Goal: Download file/media

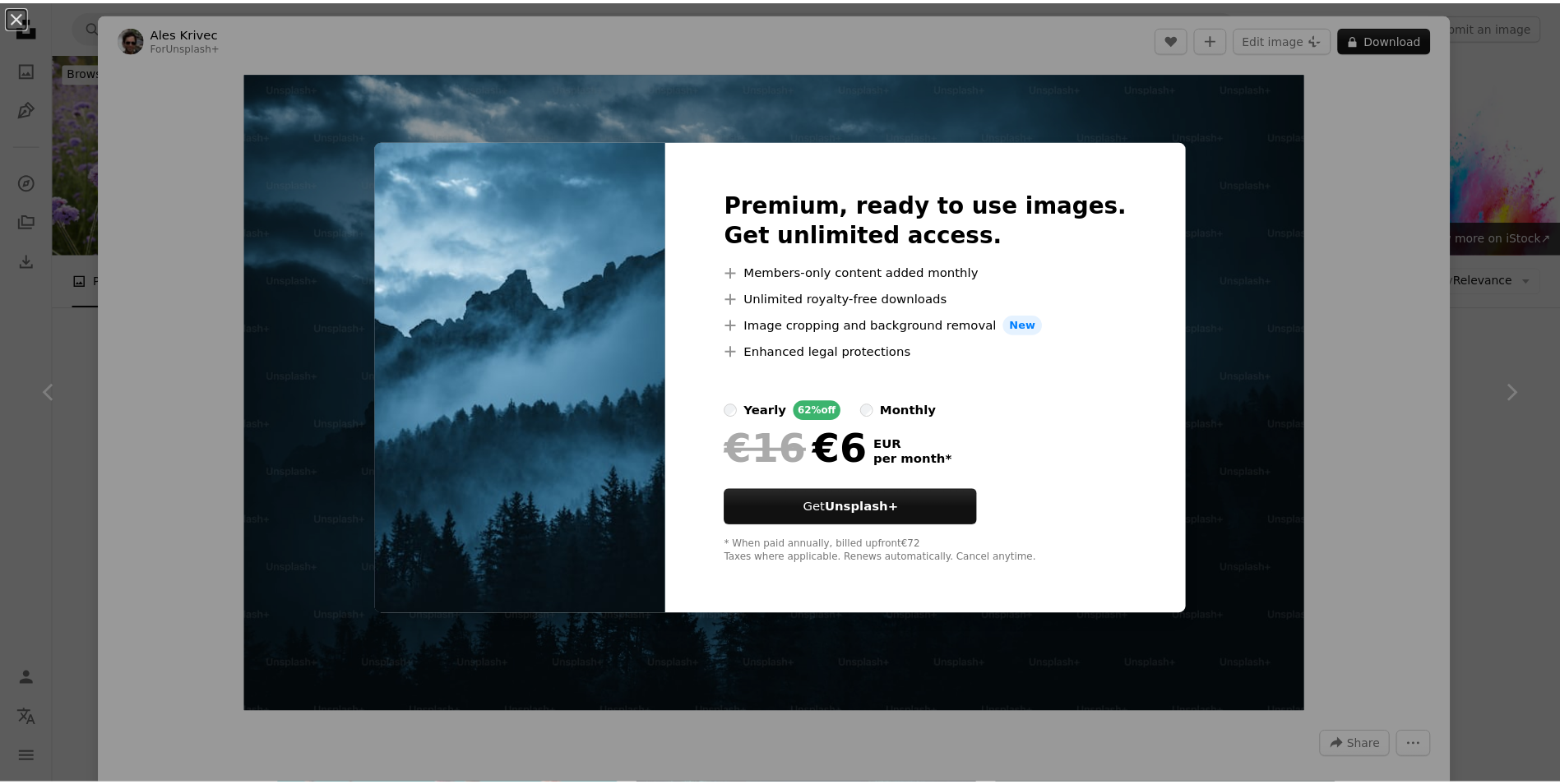
scroll to position [4274, 0]
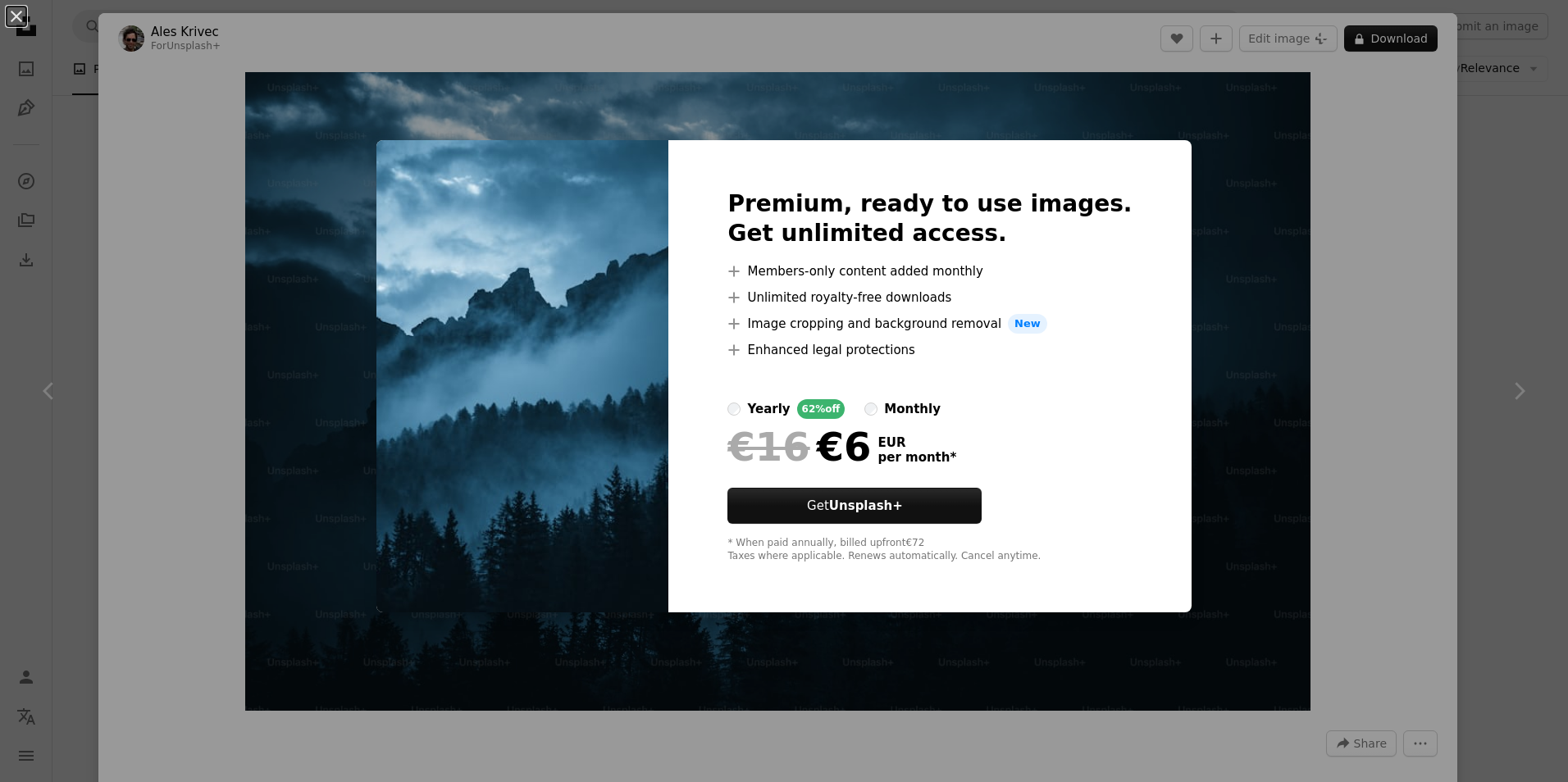
click at [1275, 182] on div "An X shape Premium, ready to use images. Get unlimited access. A plus sign Memb…" at bounding box center [784, 391] width 1568 height 782
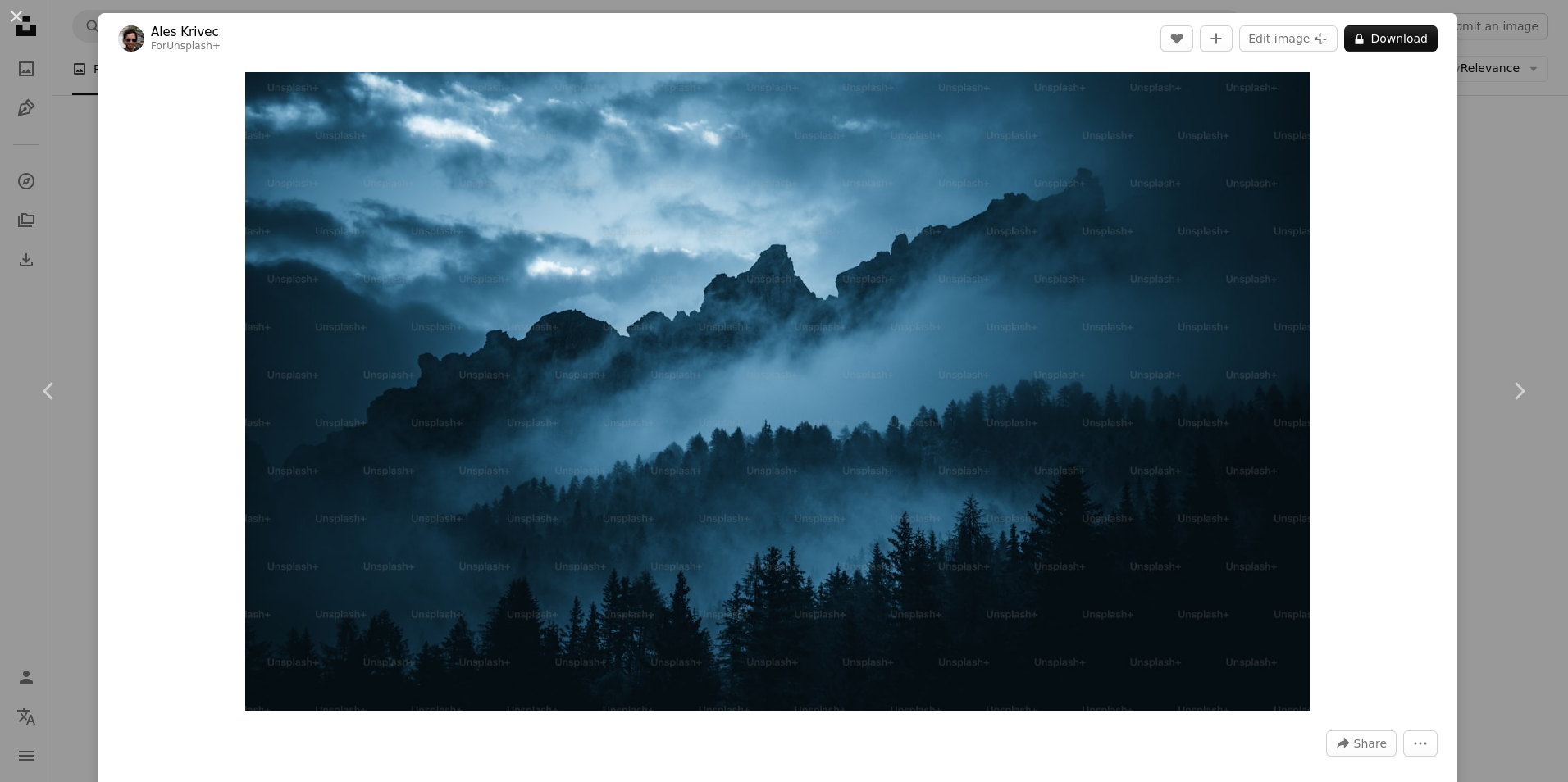
click at [1477, 131] on div "An X shape Chevron left Chevron right Ales Krivec For Unsplash+ A heart A plus …" at bounding box center [784, 391] width 1568 height 782
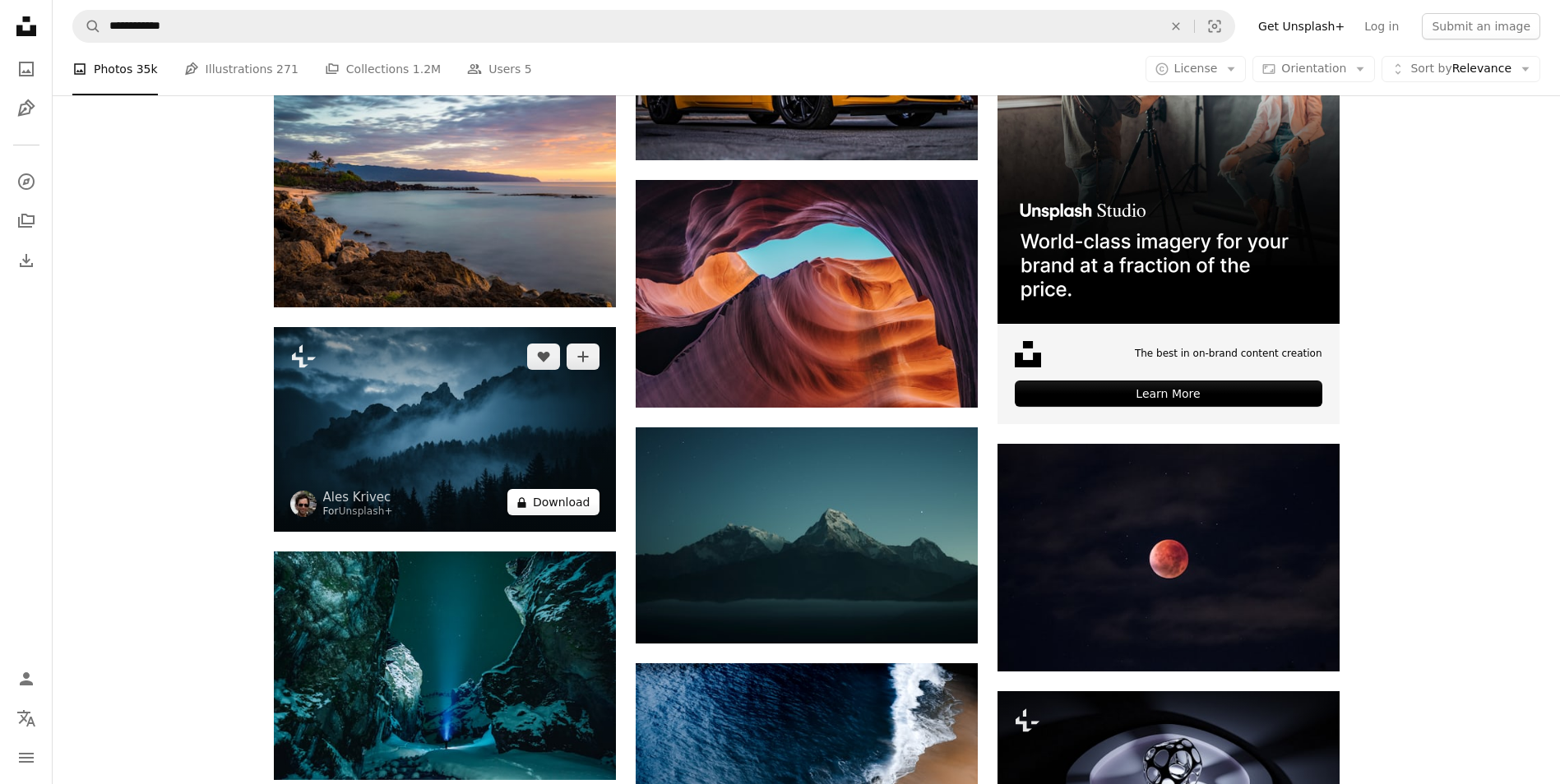
click at [549, 505] on button "A lock Download" at bounding box center [552, 502] width 92 height 26
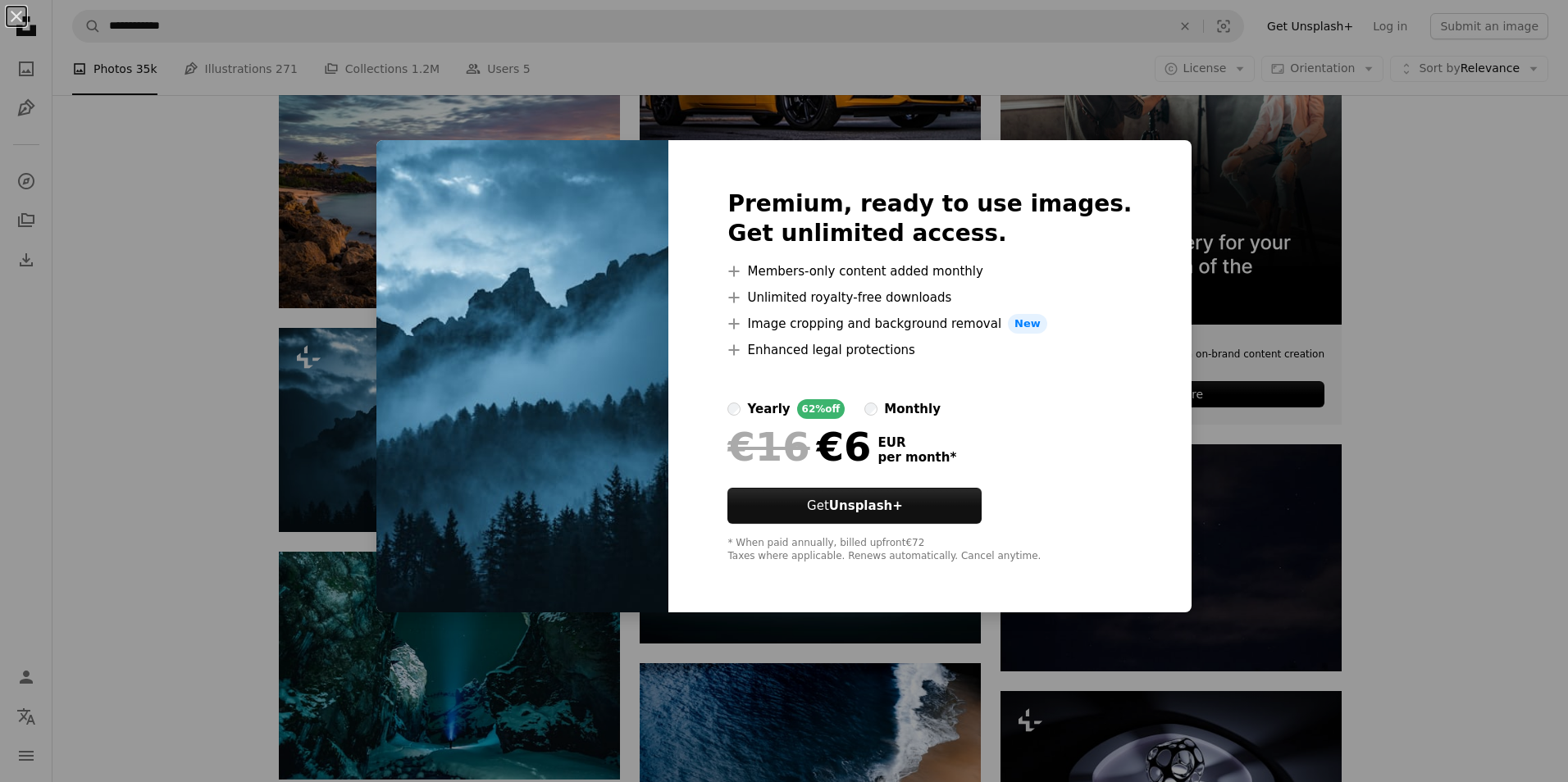
click at [1509, 359] on div "An X shape Premium, ready to use images. Get unlimited access. A plus sign Memb…" at bounding box center [784, 391] width 1568 height 782
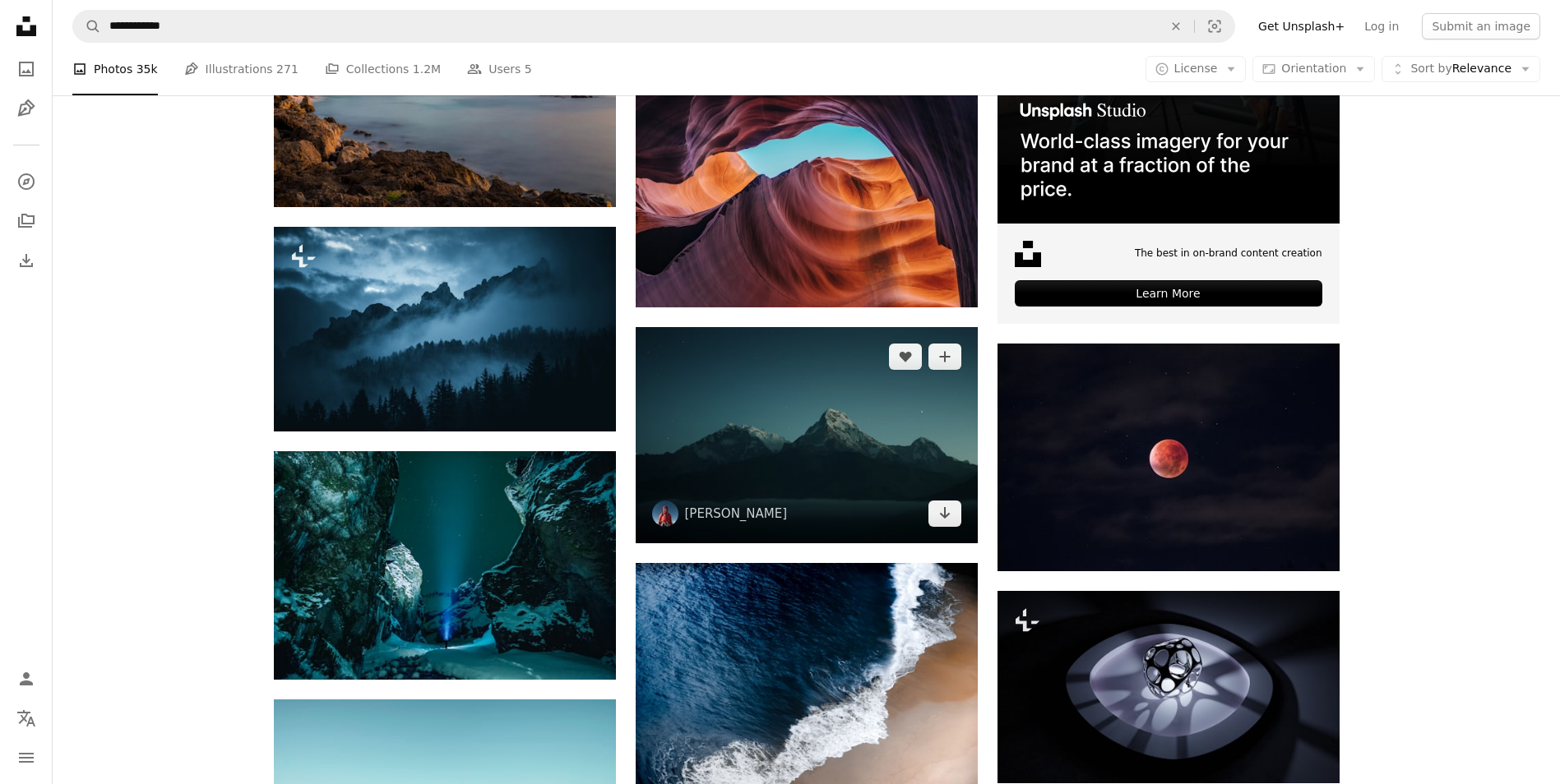
scroll to position [4356, 0]
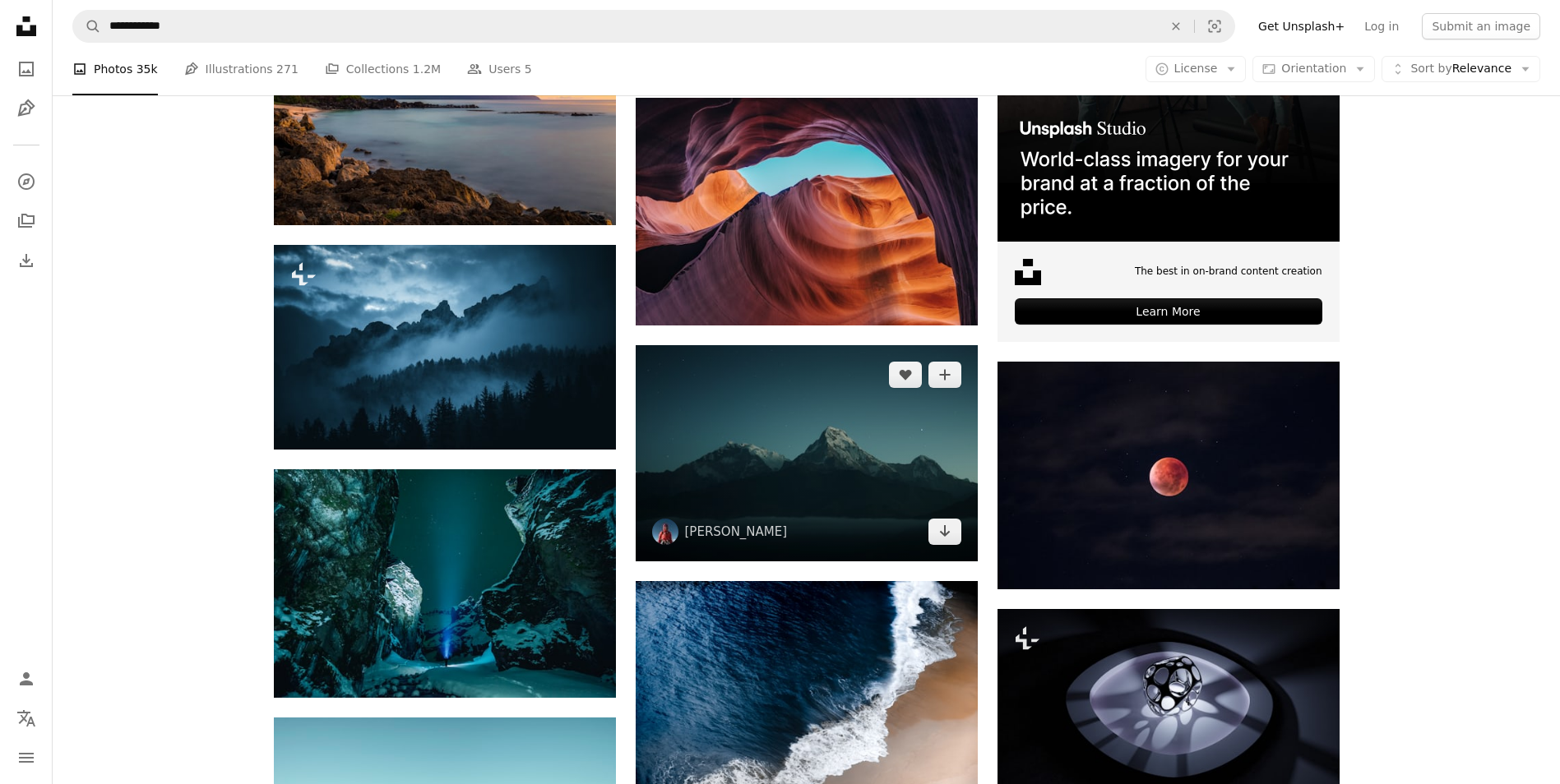
click at [772, 409] on img at bounding box center [806, 452] width 342 height 216
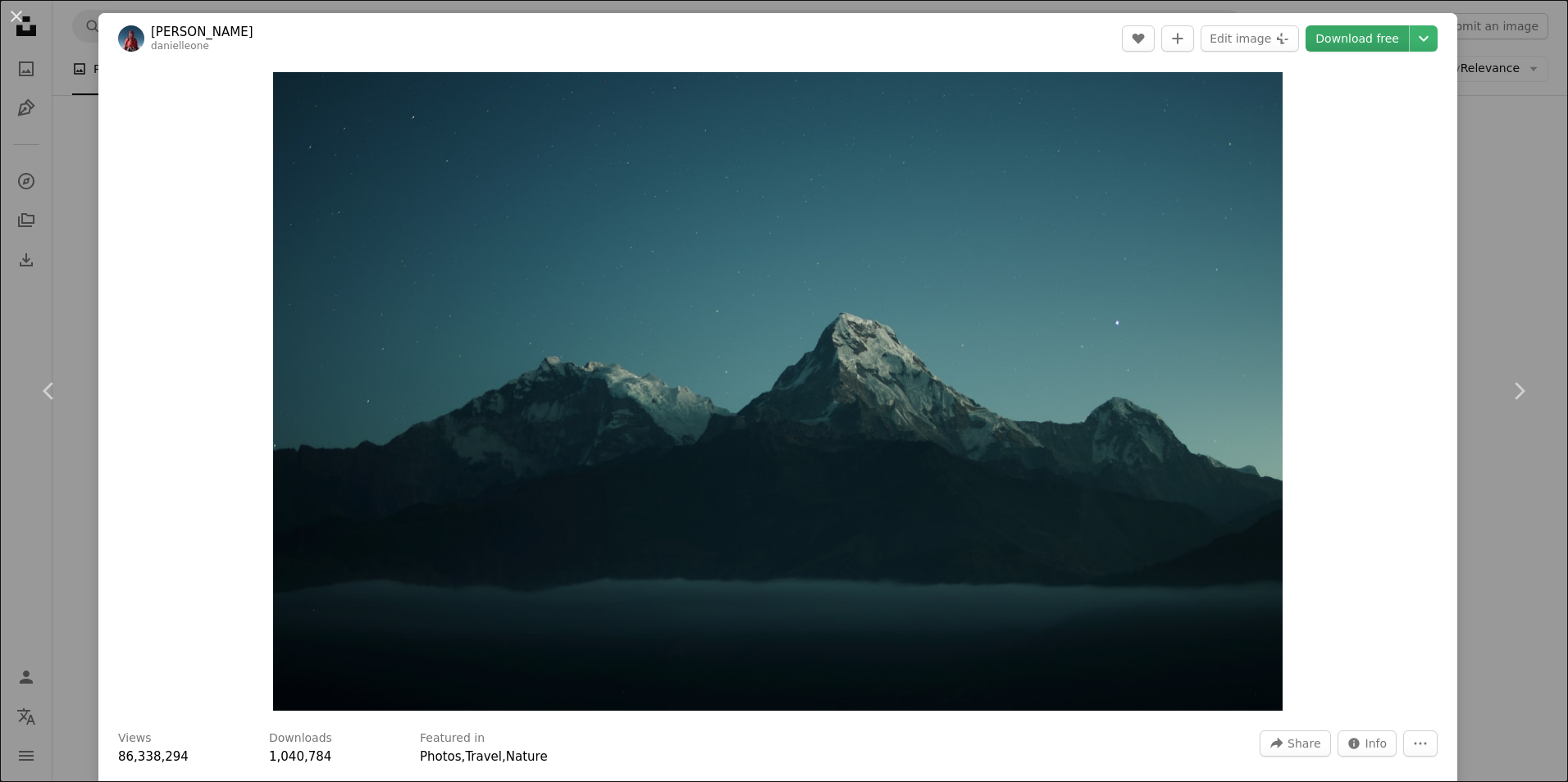
click at [1353, 40] on link "Download free" at bounding box center [1357, 38] width 103 height 26
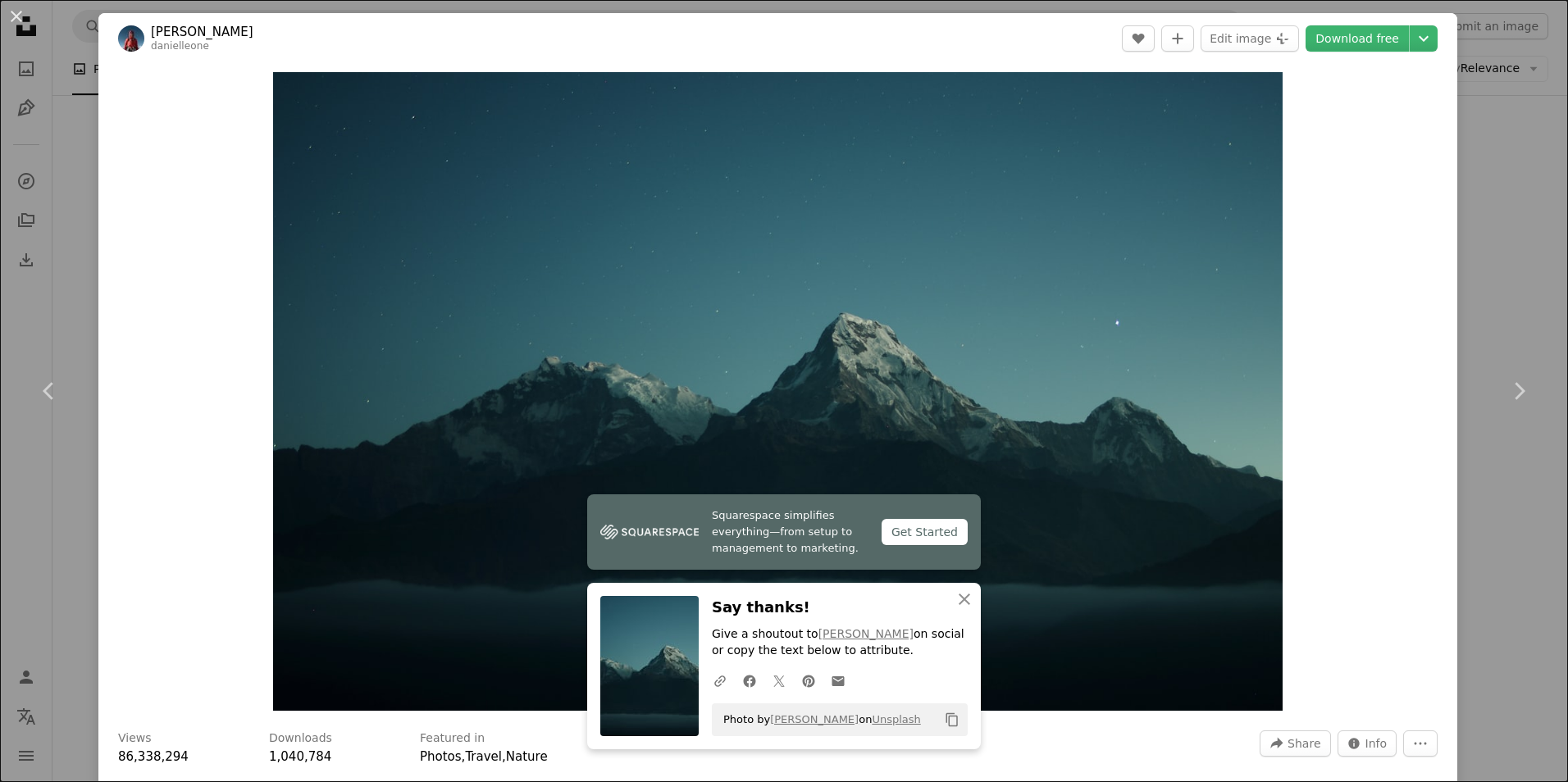
click at [1477, 133] on div "An X shape Chevron left Chevron right [PERSON_NAME] A heart A plus sign Edit im…" at bounding box center [784, 391] width 1568 height 782
